Goal: Task Accomplishment & Management: Manage account settings

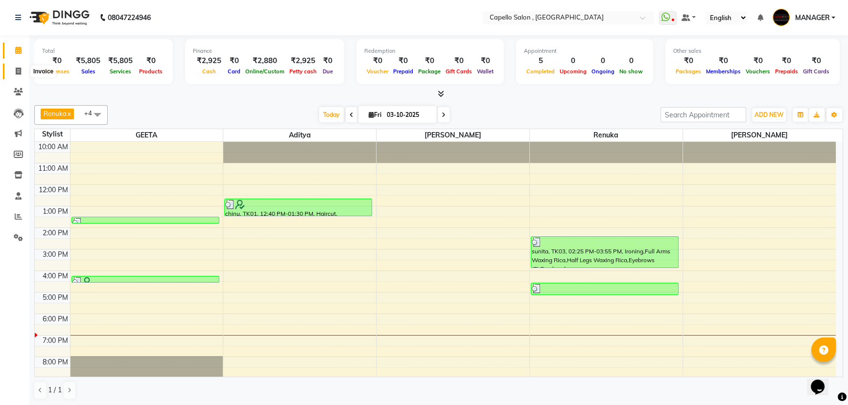
drag, startPoint x: 17, startPoint y: 73, endPoint x: 17, endPoint y: 55, distance: 17.6
click at [17, 73] on icon at bounding box center [18, 71] width 5 height 7
select select "service"
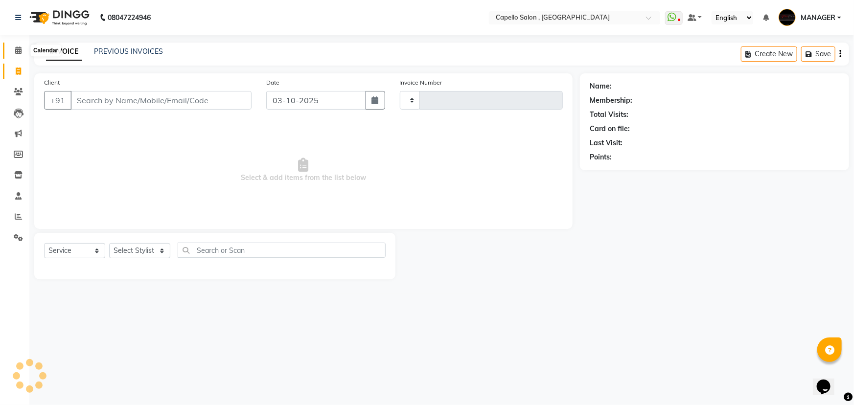
type input "1746"
select select "831"
click at [17, 53] on icon at bounding box center [18, 50] width 6 height 7
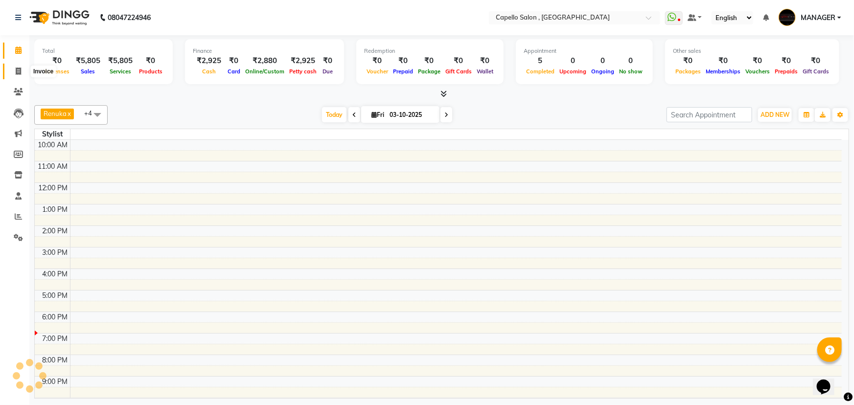
click at [16, 73] on icon at bounding box center [18, 71] width 5 height 7
select select "831"
select select "service"
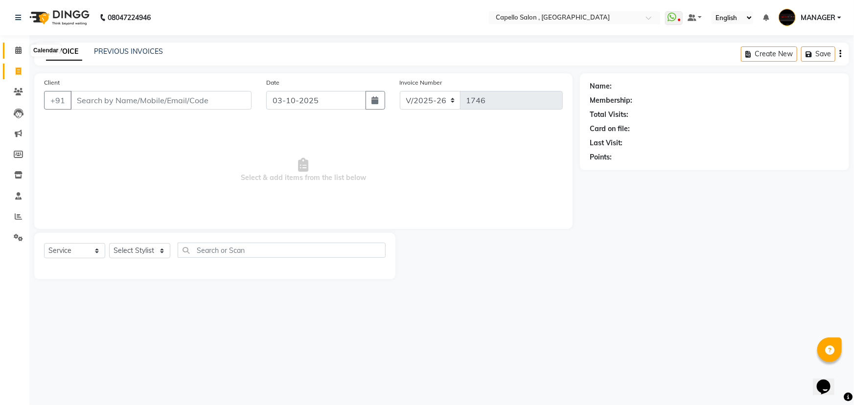
click at [16, 53] on icon at bounding box center [18, 50] width 6 height 7
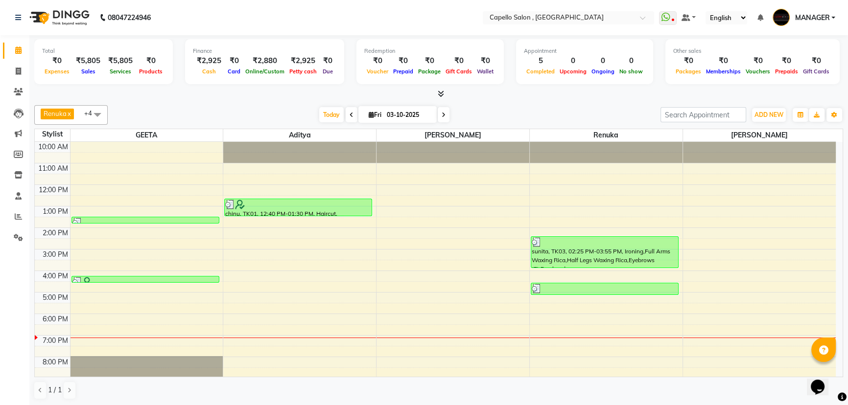
click at [260, 343] on div "10:00 AM 11:00 AM 12:00 PM 1:00 PM 2:00 PM 3:00 PM 4:00 PM 5:00 PM 6:00 PM 7:00…" at bounding box center [435, 282] width 801 height 280
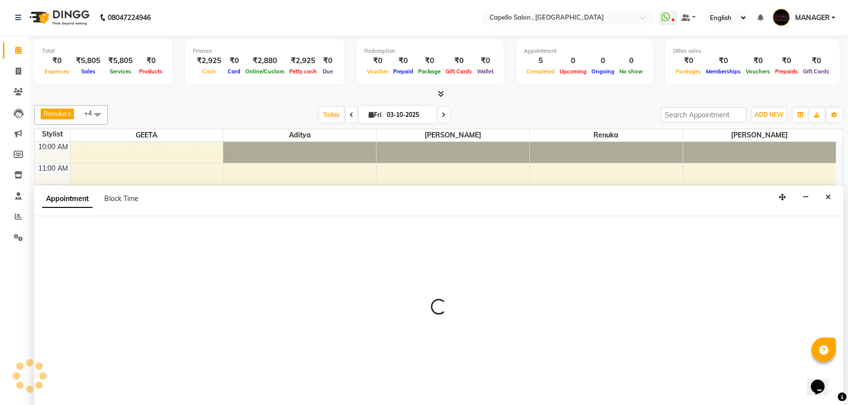
select select "83796"
select select "tentative"
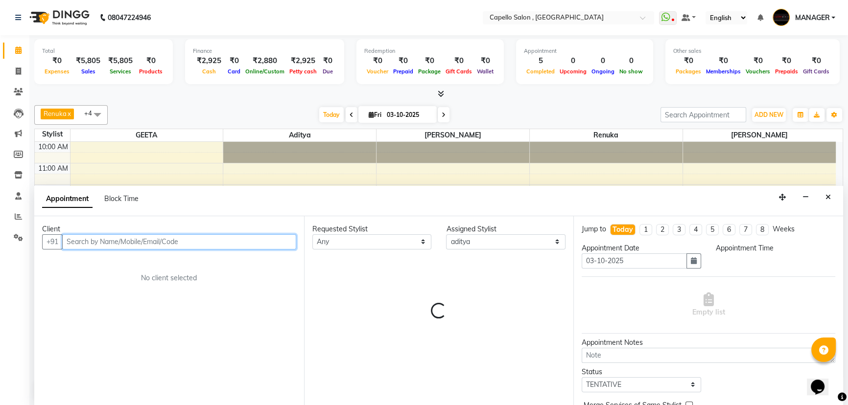
select select "1140"
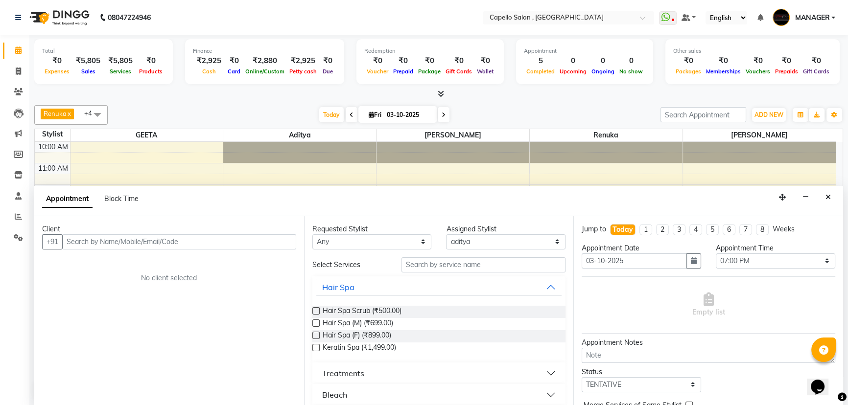
click at [823, 193] on button "Close" at bounding box center [828, 197] width 14 height 15
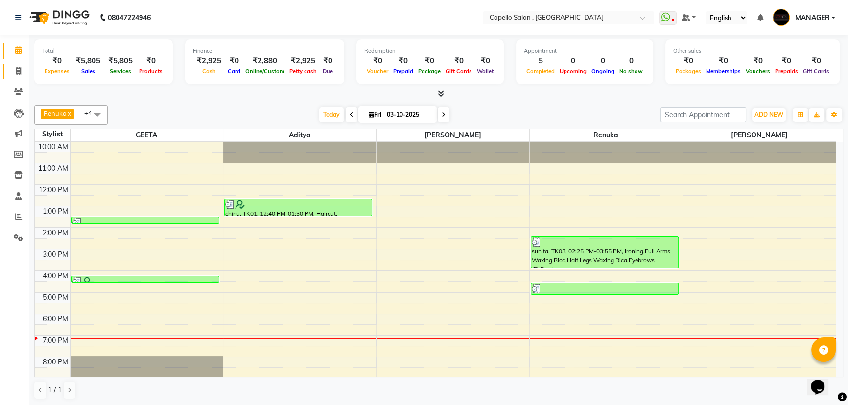
drag, startPoint x: 835, startPoint y: 186, endPoint x: 21, endPoint y: 70, distance: 822.9
click at [26, 69] on span at bounding box center [18, 71] width 17 height 11
click at [21, 70] on icon at bounding box center [18, 71] width 5 height 7
select select "service"
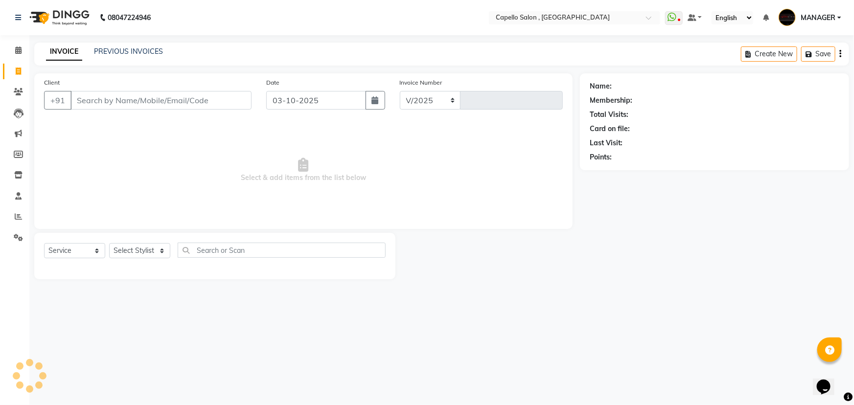
select select "831"
type input "1746"
click at [124, 100] on input "Client" at bounding box center [161, 100] width 181 height 19
click at [139, 96] on input "9644" at bounding box center [161, 100] width 181 height 19
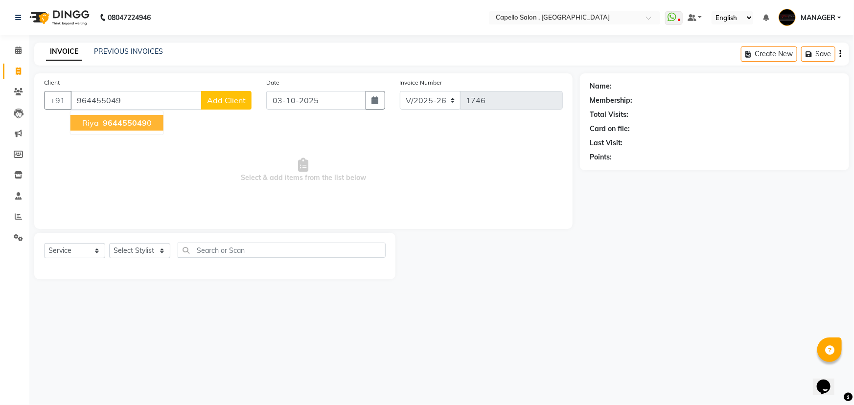
click at [133, 121] on span "964455049" at bounding box center [125, 123] width 44 height 10
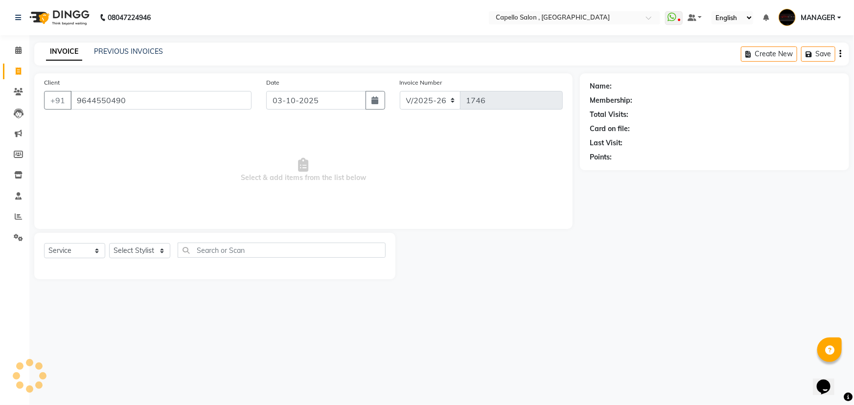
type input "9644550490"
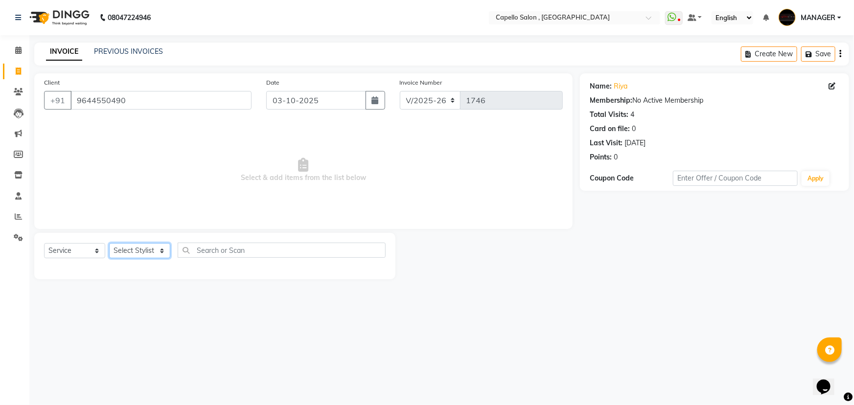
click at [155, 257] on select "Select Stylist [PERSON_NAME] MANAGER MUKESH POOJA [PERSON_NAME] Renuka [PERSON_…" at bounding box center [139, 250] width 61 height 15
select select "14645"
click at [109, 243] on select "Select Stylist [PERSON_NAME] MANAGER MUKESH POOJA [PERSON_NAME] Renuka [PERSON_…" at bounding box center [139, 250] width 61 height 15
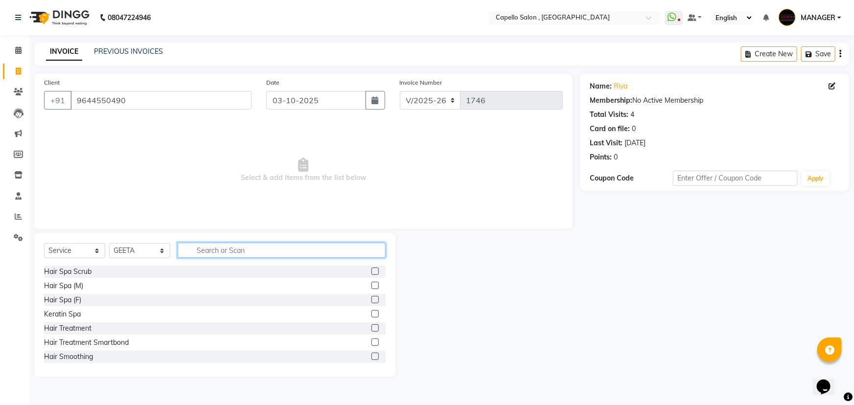
click at [203, 254] on input "text" at bounding box center [282, 250] width 208 height 15
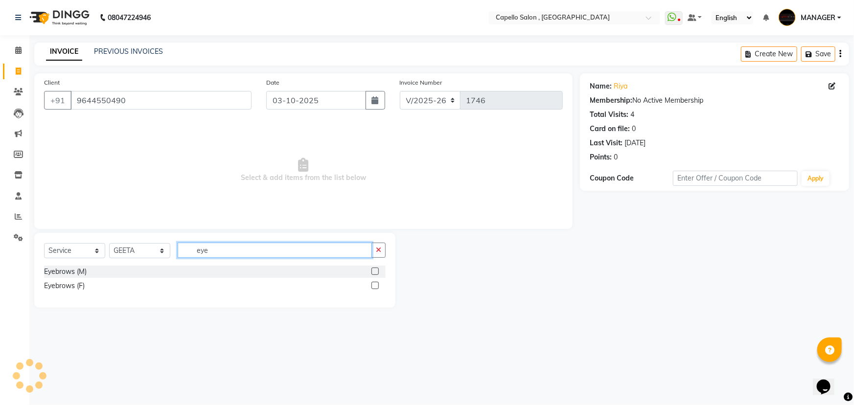
type input "eye"
click at [376, 286] on label at bounding box center [375, 285] width 7 height 7
click at [376, 286] on input "checkbox" at bounding box center [375, 286] width 6 height 6
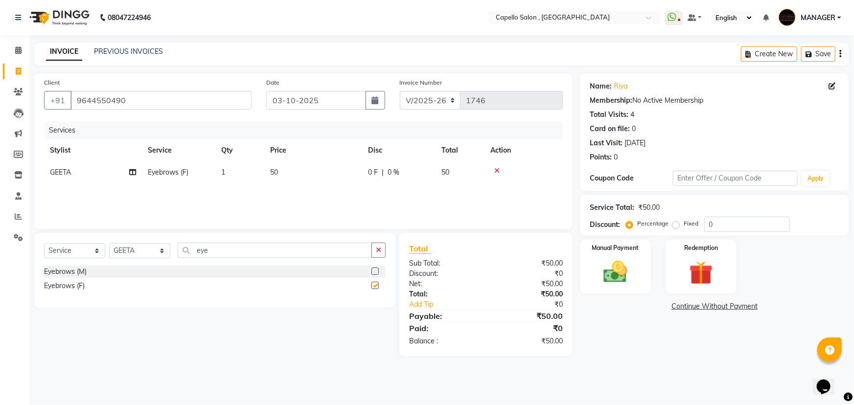
checkbox input "false"
click at [612, 274] on img at bounding box center [616, 272] width 40 height 28
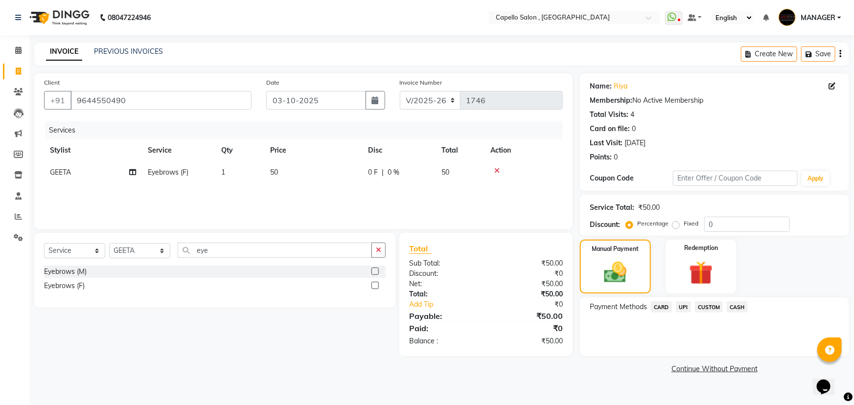
click at [688, 310] on span "UPI" at bounding box center [683, 307] width 15 height 11
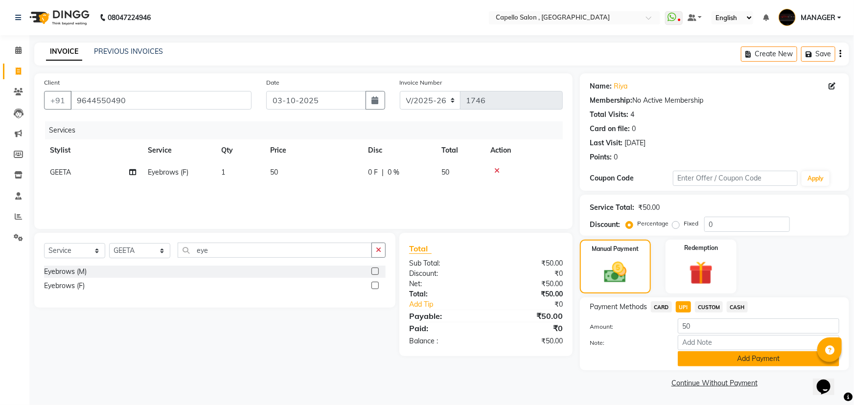
click at [700, 355] on button "Add Payment" at bounding box center [759, 359] width 162 height 15
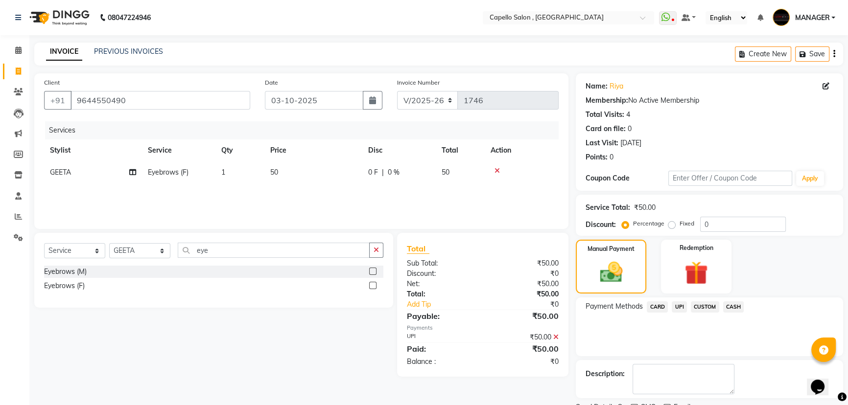
scroll to position [40, 0]
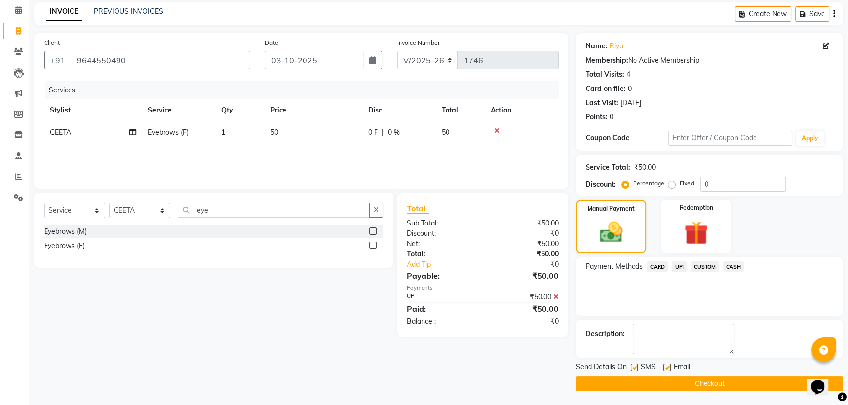
click at [555, 296] on icon at bounding box center [555, 297] width 5 height 7
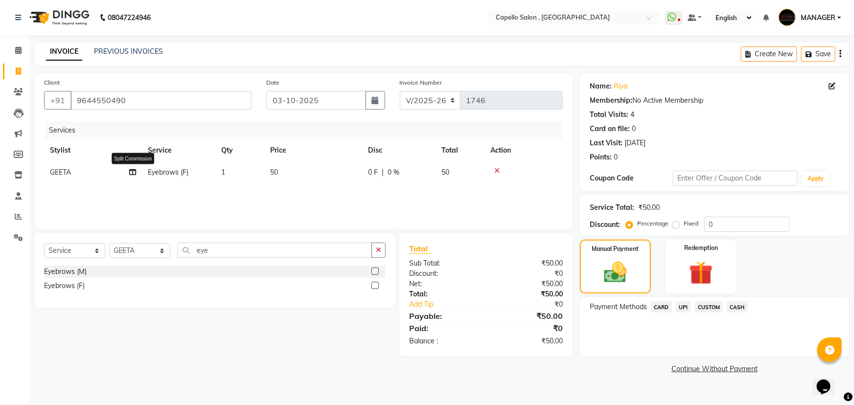
click at [83, 175] on td "GEETA Split Commission" at bounding box center [93, 173] width 98 height 22
select select "14645"
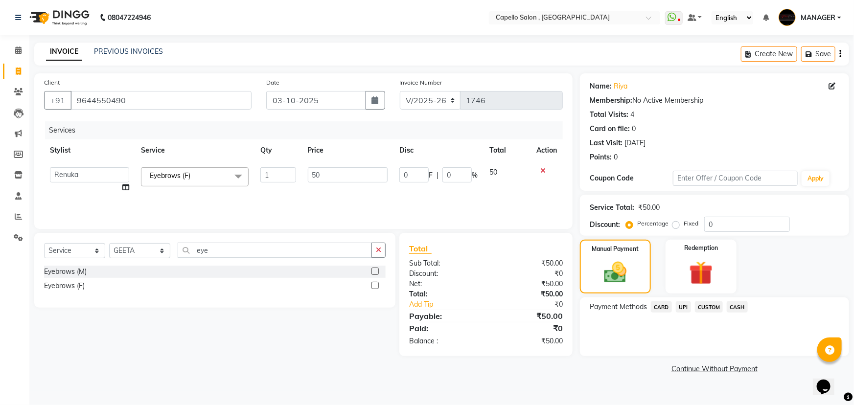
select select "72539"
click at [622, 286] on div "Manual Payment" at bounding box center [616, 267] width 74 height 56
click at [679, 304] on span "UPI" at bounding box center [683, 307] width 15 height 11
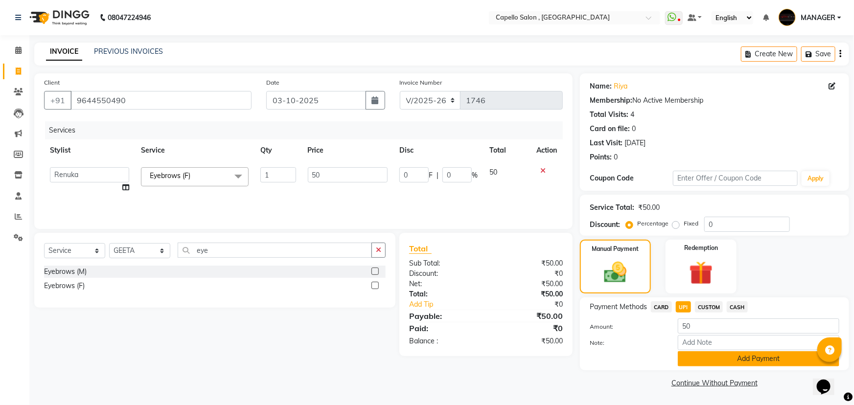
click at [702, 355] on button "Add Payment" at bounding box center [759, 359] width 162 height 15
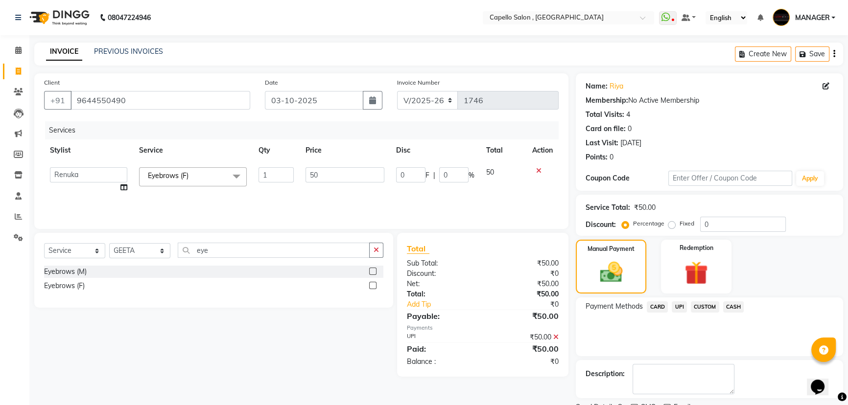
scroll to position [40, 0]
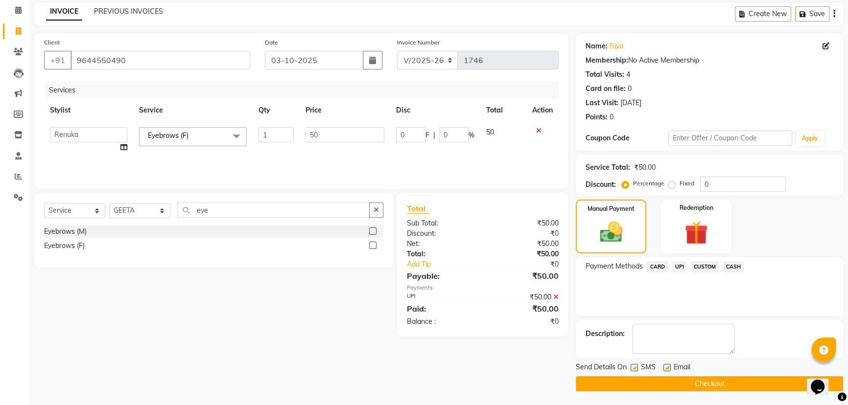
click at [684, 383] on button "Checkout" at bounding box center [709, 384] width 267 height 15
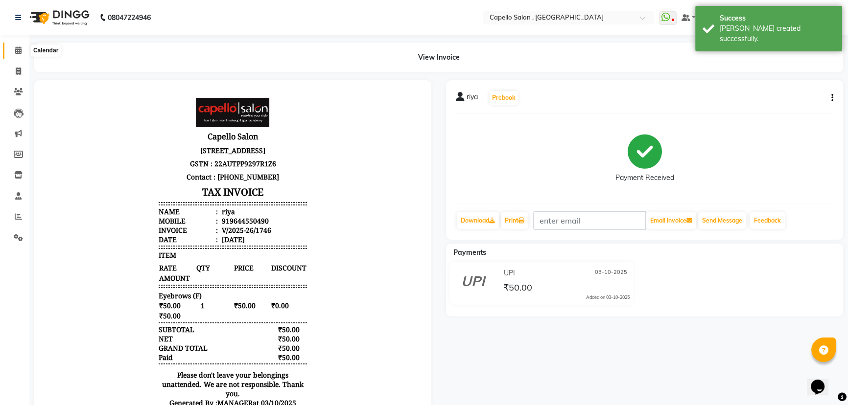
click at [10, 53] on span at bounding box center [18, 50] width 17 height 11
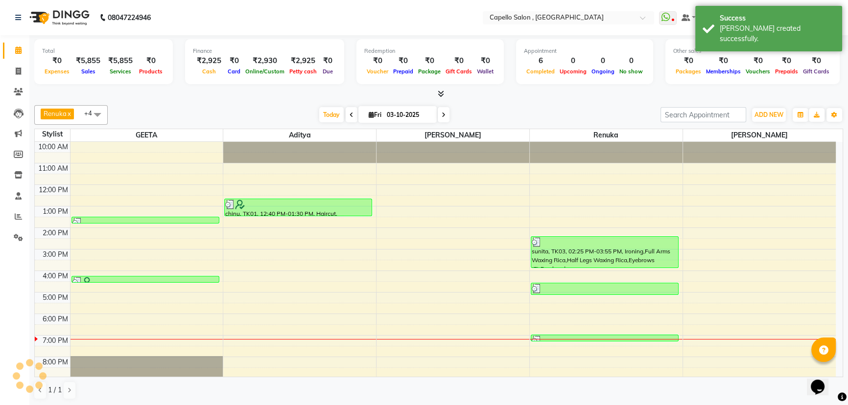
scroll to position [24, 0]
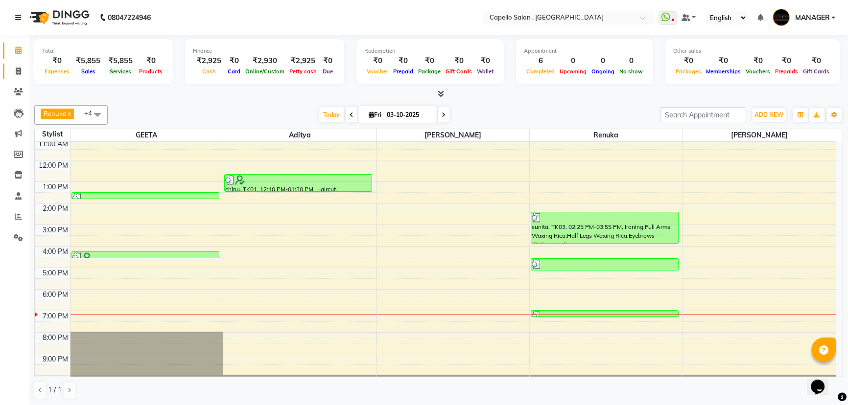
click at [10, 78] on link "Invoice" at bounding box center [15, 72] width 24 height 16
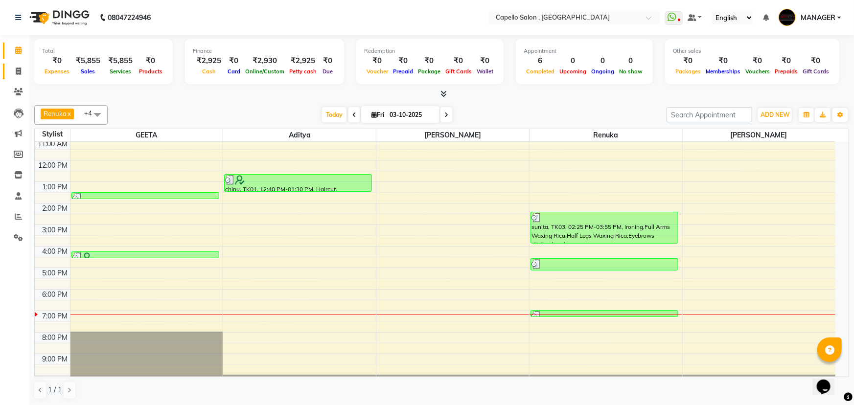
select select "service"
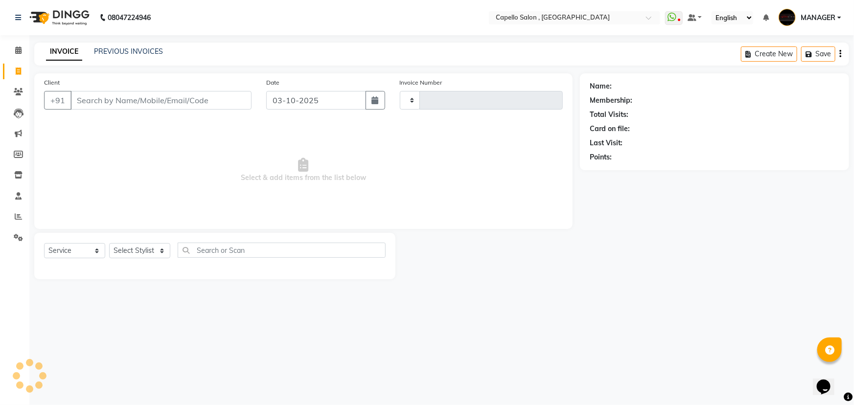
type input "1747"
select select "831"
click at [17, 49] on icon at bounding box center [18, 50] width 6 height 7
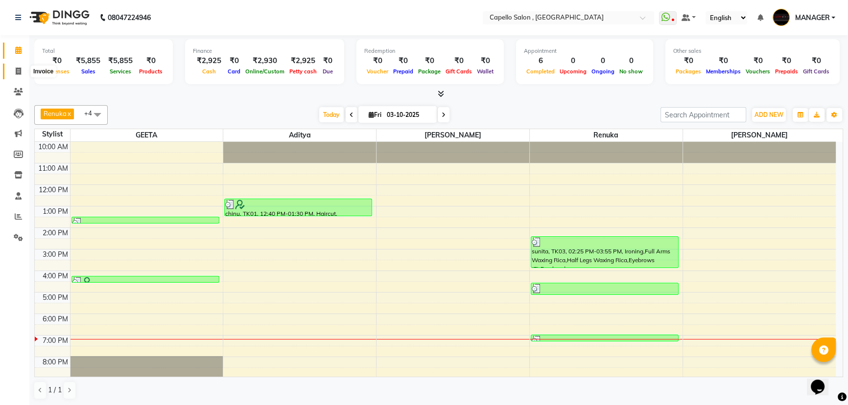
click at [14, 70] on span at bounding box center [18, 71] width 17 height 11
select select "service"
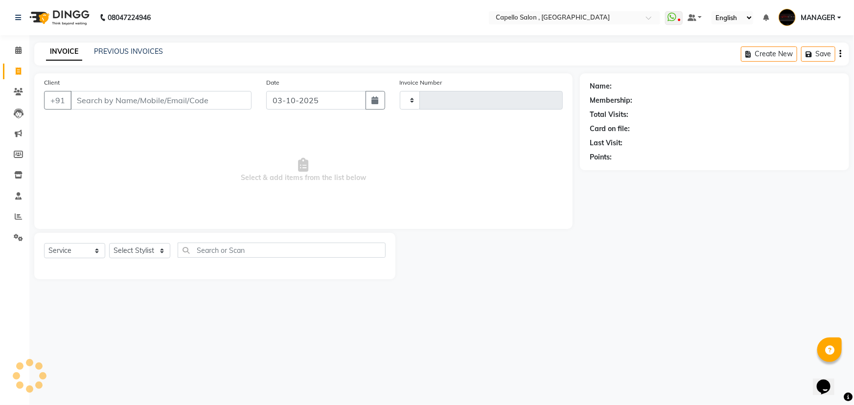
type input "1747"
select select "831"
click at [188, 92] on input "Client" at bounding box center [161, 100] width 181 height 19
click at [188, 100] on input "Client" at bounding box center [161, 100] width 181 height 19
type input "9893137002"
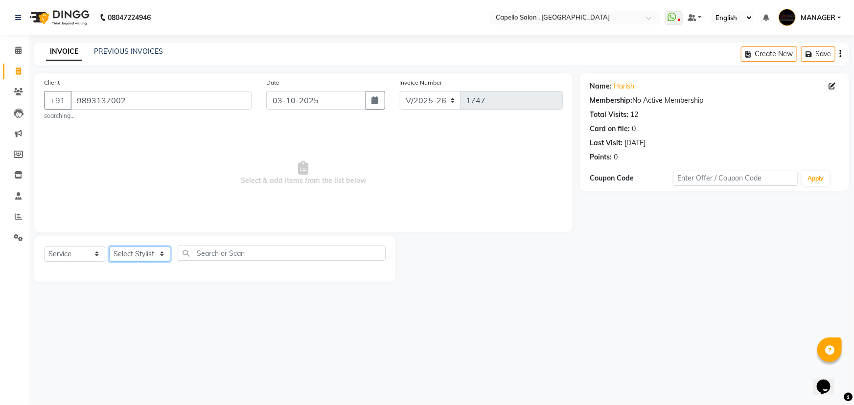
click at [143, 252] on select "Select Stylist [PERSON_NAME] MANAGER MUKESH POOJA [PERSON_NAME] Renuka [PERSON_…" at bounding box center [139, 254] width 61 height 15
select select "93638"
click at [109, 247] on select "Select Stylist [PERSON_NAME] MANAGER MUKESH POOJA [PERSON_NAME] Renuka [PERSON_…" at bounding box center [139, 254] width 61 height 15
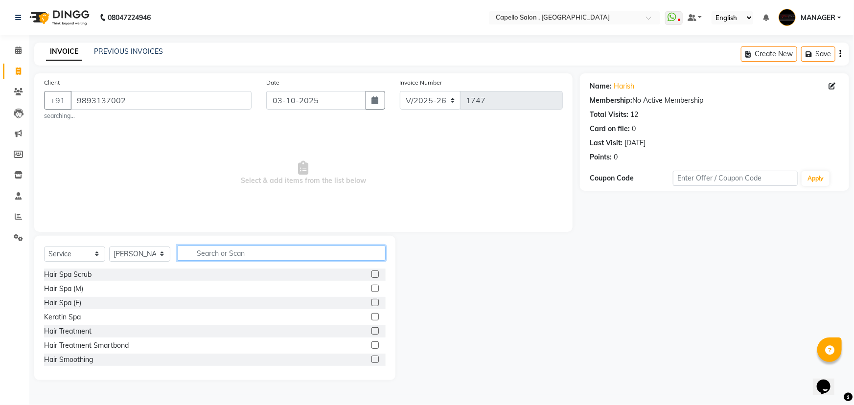
click at [231, 254] on input "text" at bounding box center [282, 253] width 208 height 15
type input "beard"
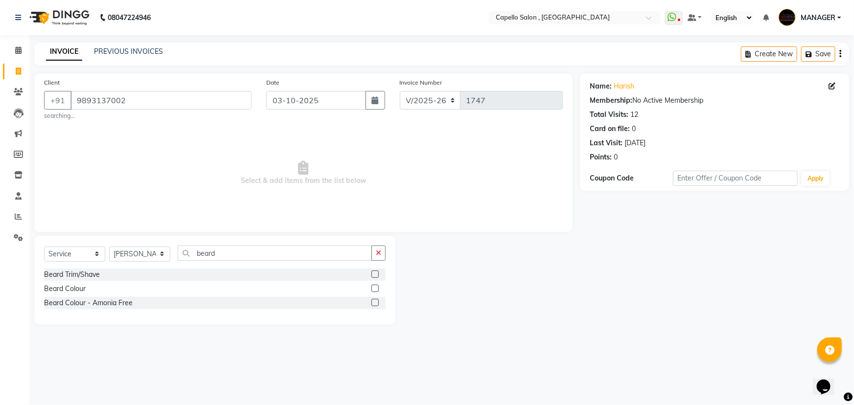
click at [372, 289] on label at bounding box center [375, 288] width 7 height 7
click at [372, 289] on input "checkbox" at bounding box center [375, 289] width 6 height 6
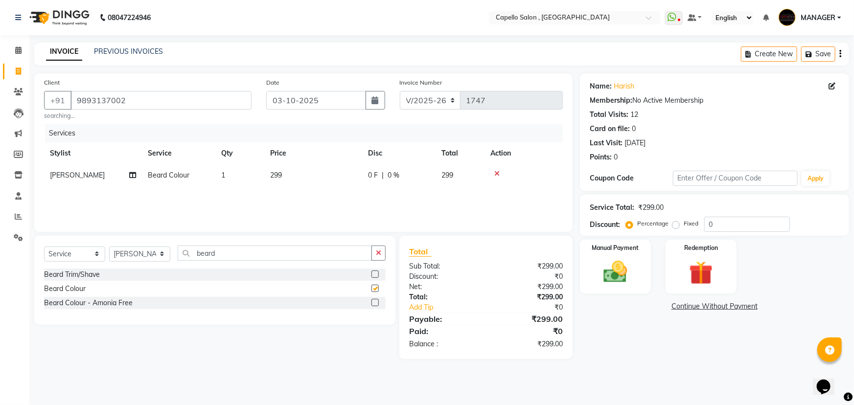
checkbox input "false"
click at [313, 161] on th "Price" at bounding box center [313, 153] width 98 height 22
click at [316, 180] on td "299" at bounding box center [313, 176] width 98 height 22
select select "93638"
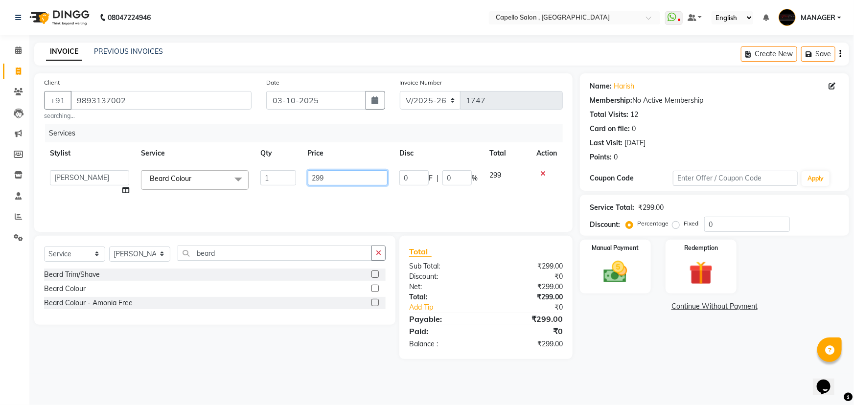
drag, startPoint x: 328, startPoint y: 175, endPoint x: 250, endPoint y: 172, distance: 77.4
click at [250, 172] on tr "aditya ADMIN GEETA KIRAN MANAGER MUKESH POOJA [PERSON_NAME] Renuka [PERSON_NAME…" at bounding box center [303, 183] width 519 height 37
type input "500"
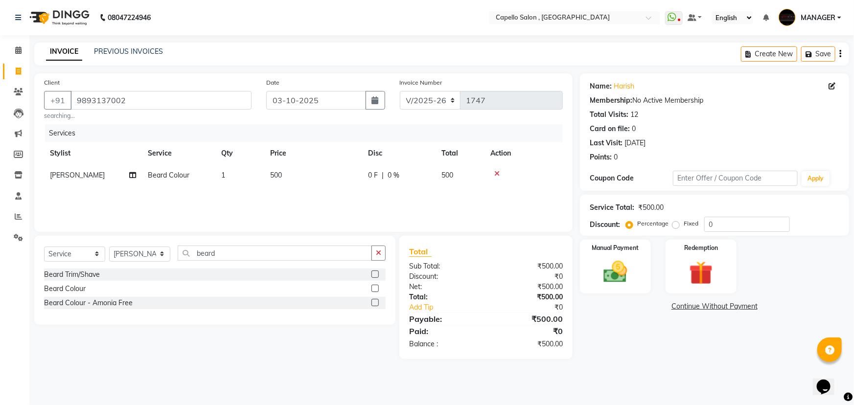
click at [318, 132] on div "Services" at bounding box center [307, 133] width 525 height 18
click at [302, 182] on td "500" at bounding box center [313, 176] width 98 height 22
select select "93638"
click at [202, 182] on span "[PERSON_NAME] Colour x" at bounding box center [195, 179] width 108 height 19
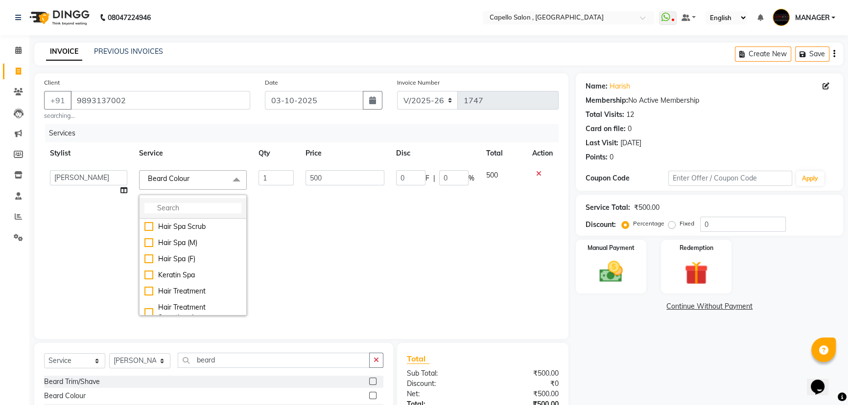
click at [188, 208] on input "multiselect-search" at bounding box center [192, 208] width 97 height 10
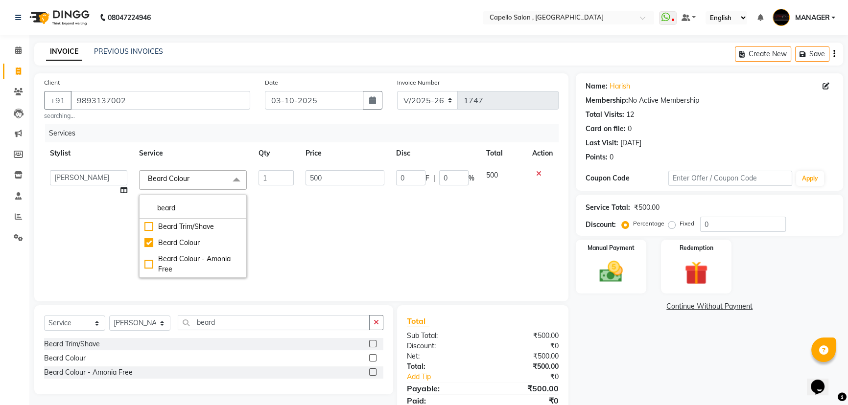
type input "beard"
click at [336, 205] on td "500" at bounding box center [345, 224] width 91 height 119
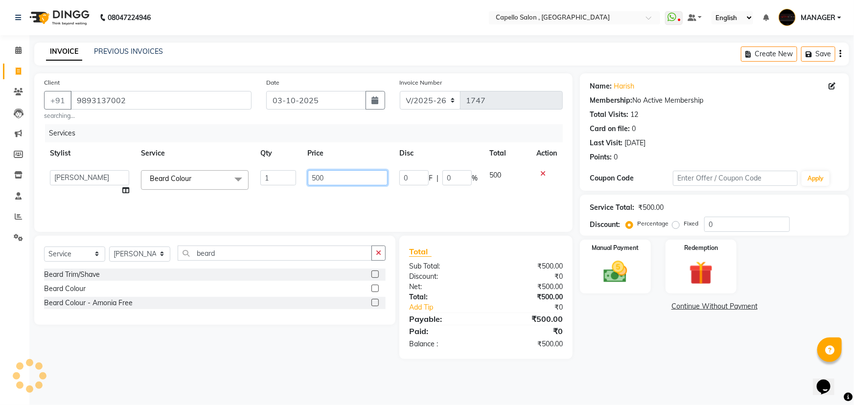
click at [333, 179] on input "500" at bounding box center [348, 177] width 80 height 15
drag, startPoint x: 333, startPoint y: 176, endPoint x: 224, endPoint y: 176, distance: 108.7
click at [284, 177] on tr "aditya ADMIN GEETA KIRAN MANAGER MUKESH POOJA [PERSON_NAME] Renuka [PERSON_NAME…" at bounding box center [303, 183] width 519 height 37
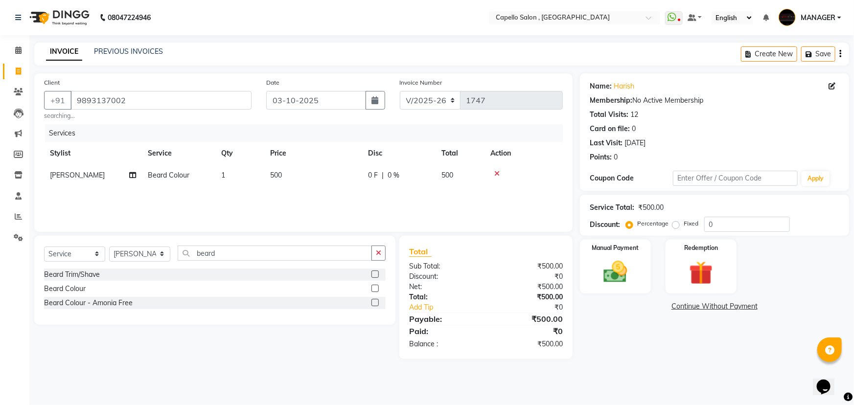
click at [180, 171] on td "Beard Colour" at bounding box center [178, 176] width 73 height 22
select select "93638"
click at [180, 177] on span "Beard Colour" at bounding box center [171, 178] width 42 height 9
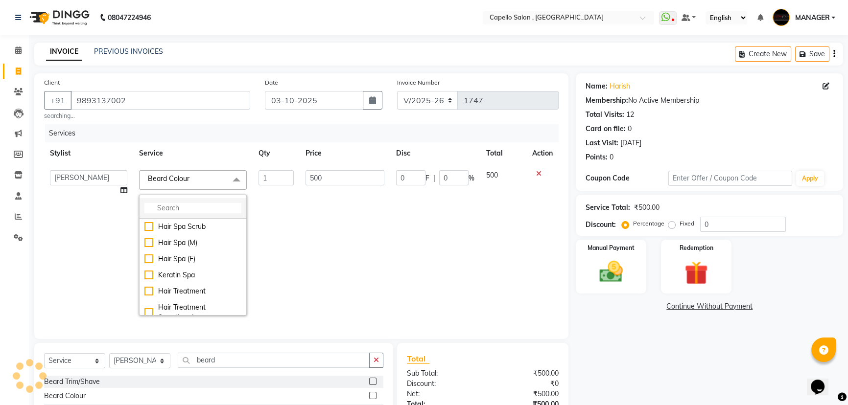
click at [184, 206] on input "multiselect-search" at bounding box center [192, 208] width 97 height 10
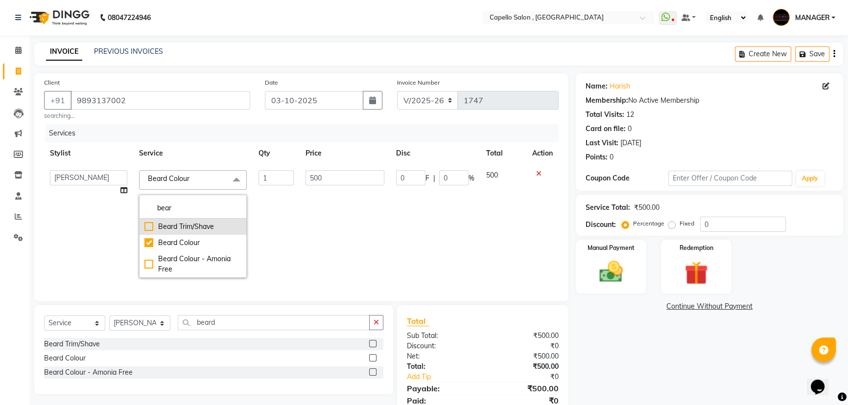
type input "bear"
click at [198, 229] on div "Beard Trim/Shave" at bounding box center [192, 227] width 97 height 10
checkbox input "true"
checkbox input "false"
drag, startPoint x: 299, startPoint y: 207, endPoint x: 325, endPoint y: 190, distance: 31.1
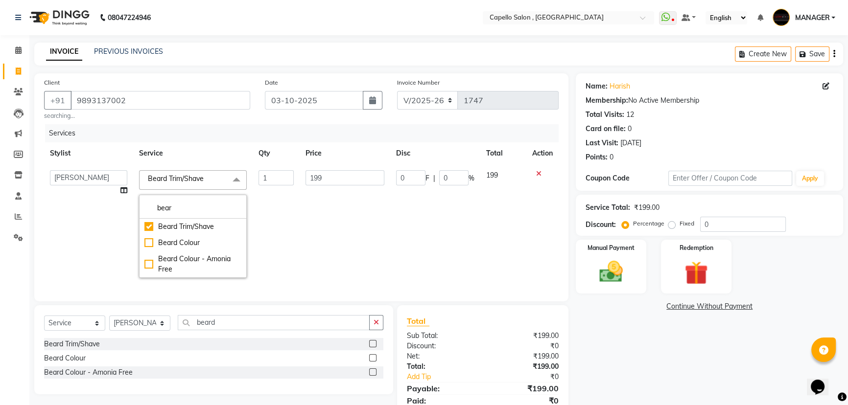
click at [307, 204] on td "199" at bounding box center [345, 224] width 91 height 119
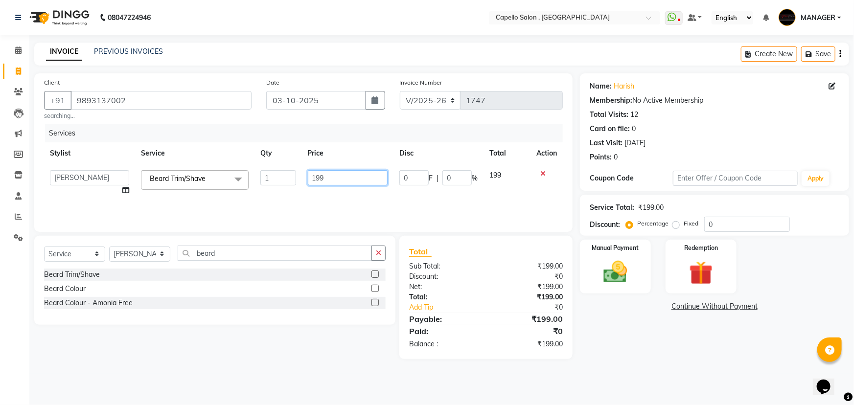
click at [329, 181] on input "199" at bounding box center [348, 177] width 80 height 15
drag, startPoint x: 330, startPoint y: 180, endPoint x: 279, endPoint y: 179, distance: 51.4
click at [279, 179] on tr "aditya ADMIN GEETA KIRAN MANAGER MUKESH POOJA [PERSON_NAME] Renuka [PERSON_NAME…" at bounding box center [303, 183] width 519 height 37
type input "200"
drag, startPoint x: 317, startPoint y: 196, endPoint x: 412, endPoint y: 199, distance: 94.5
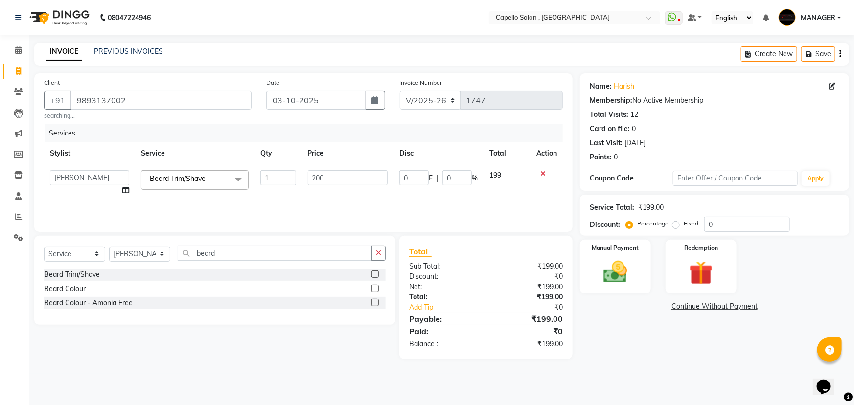
click at [322, 196] on div "Services Stylist Service Qty Price Disc Total Action aditya ADMIN GEETA KIRAN M…" at bounding box center [303, 173] width 519 height 98
click at [612, 267] on img at bounding box center [616, 272] width 40 height 28
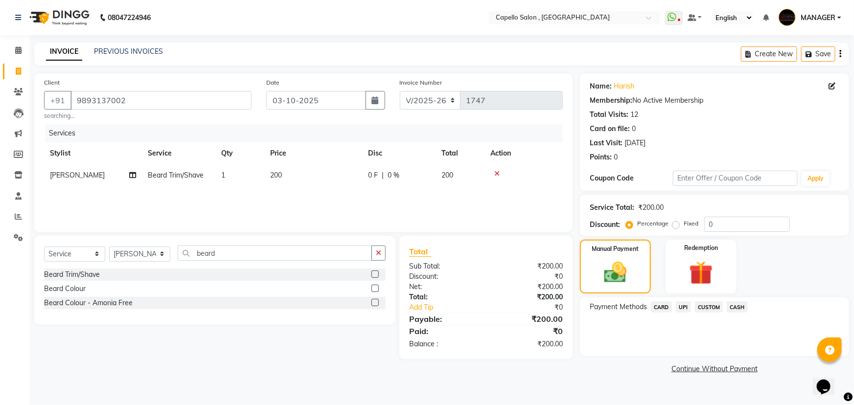
click at [687, 314] on div "UPI" at bounding box center [681, 308] width 19 height 13
click at [687, 307] on span "UPI" at bounding box center [683, 307] width 15 height 11
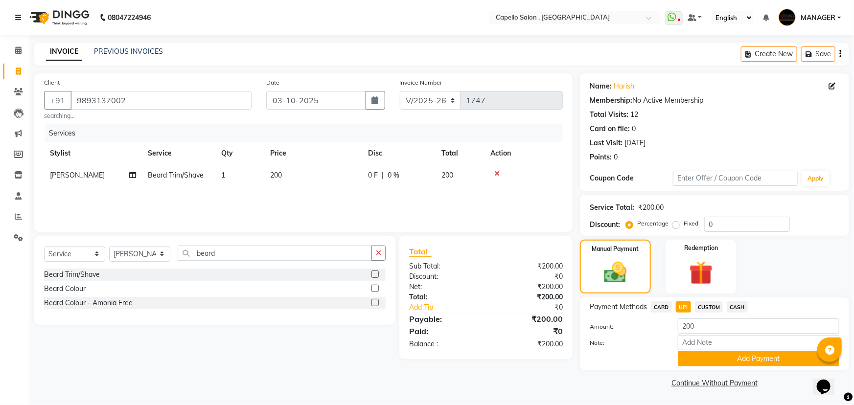
click at [731, 306] on span "CASH" at bounding box center [737, 307] width 21 height 11
click at [685, 310] on span "UPI" at bounding box center [683, 307] width 15 height 11
click at [707, 362] on button "Add Payment" at bounding box center [759, 359] width 162 height 15
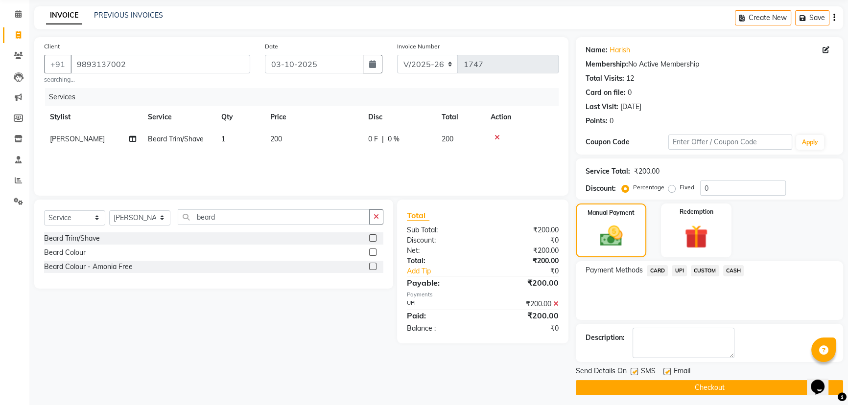
scroll to position [40, 0]
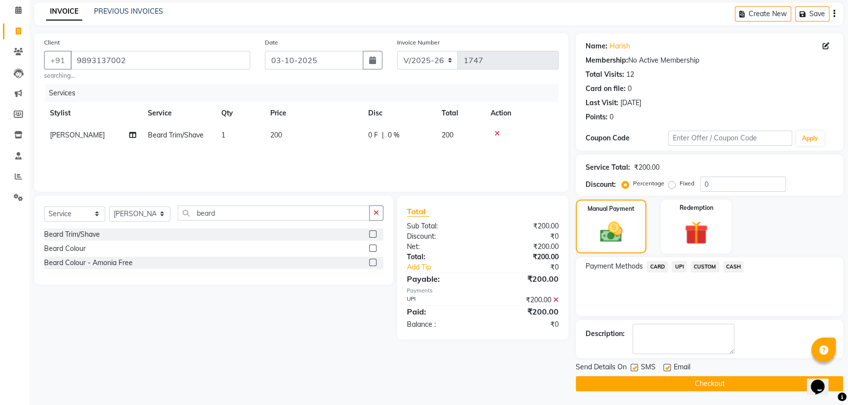
click at [668, 384] on button "Checkout" at bounding box center [709, 384] width 267 height 15
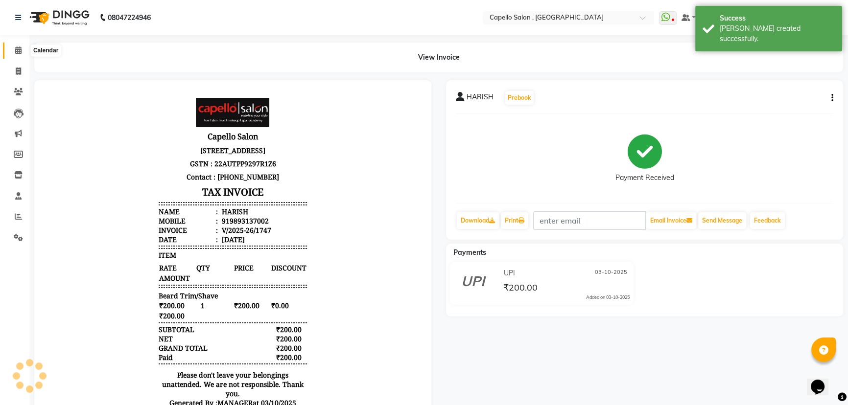
click at [11, 47] on span at bounding box center [18, 50] width 17 height 11
